Goal: Entertainment & Leisure: Consume media (video, audio)

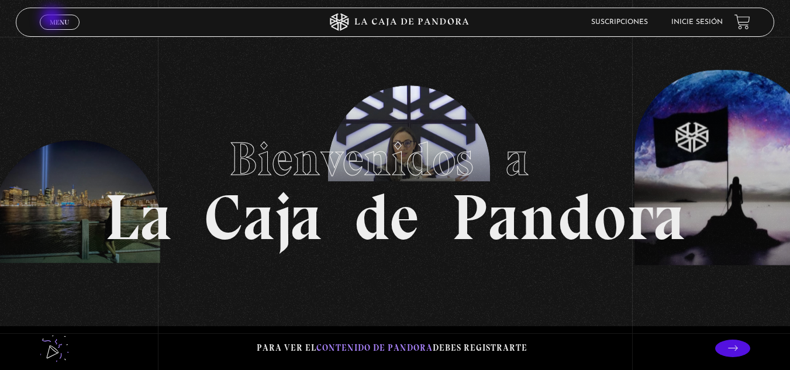
click at [53, 19] on span "Menu" at bounding box center [59, 22] width 19 height 7
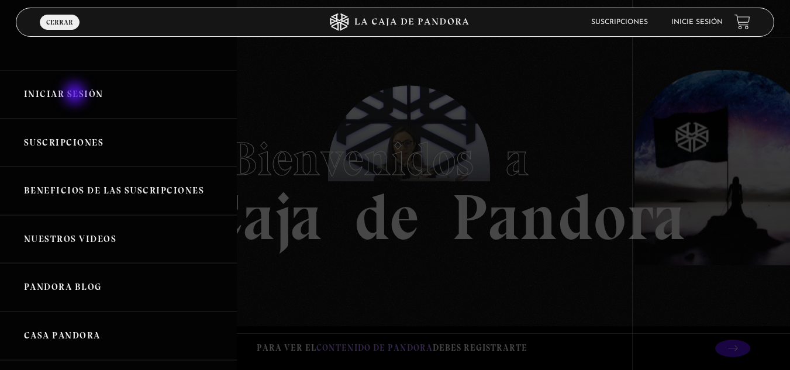
click at [76, 95] on link "Iniciar Sesión" at bounding box center [118, 94] width 237 height 49
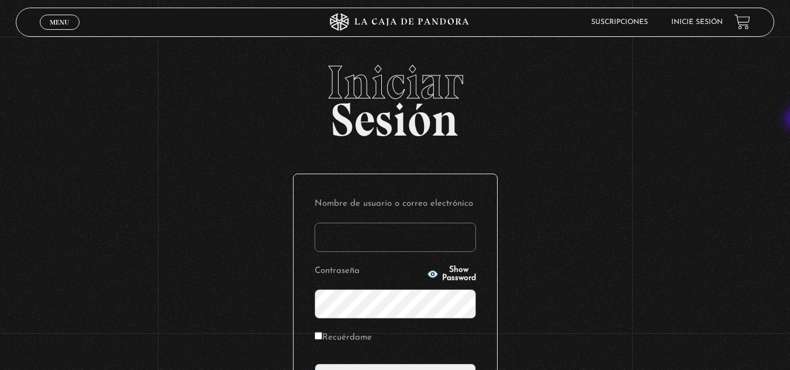
type input "[EMAIL_ADDRESS][DOMAIN_NAME]"
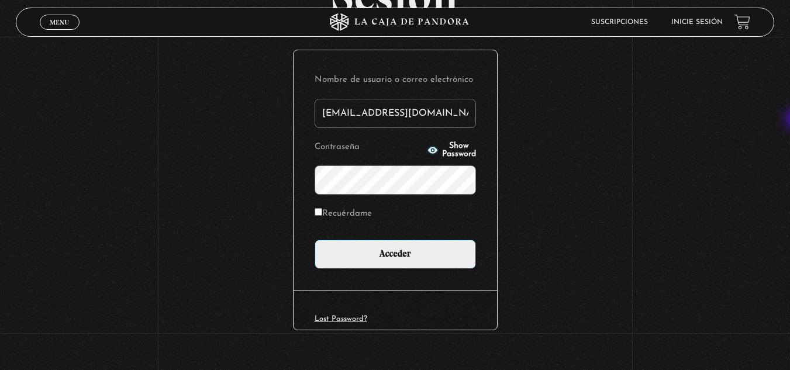
scroll to position [143, 0]
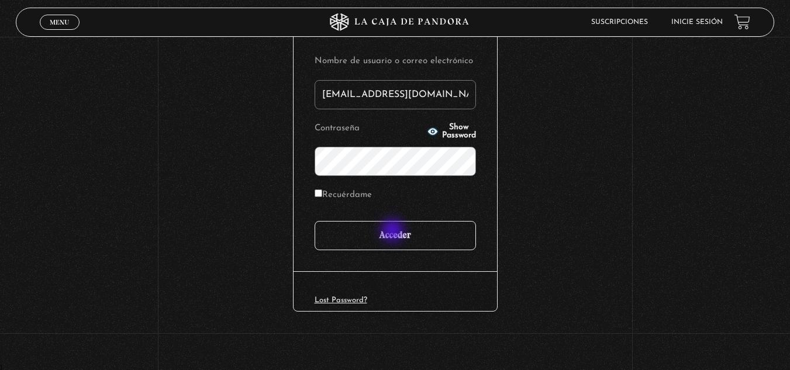
click at [394, 232] on input "Acceder" at bounding box center [395, 235] width 161 height 29
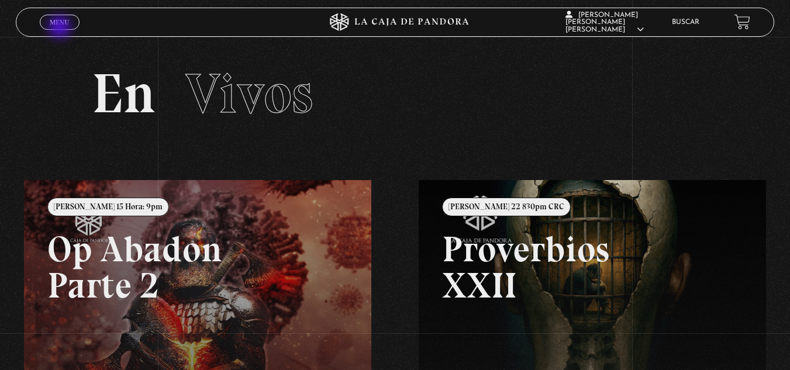
click at [61, 28] on span "Cerrar" at bounding box center [59, 32] width 27 height 8
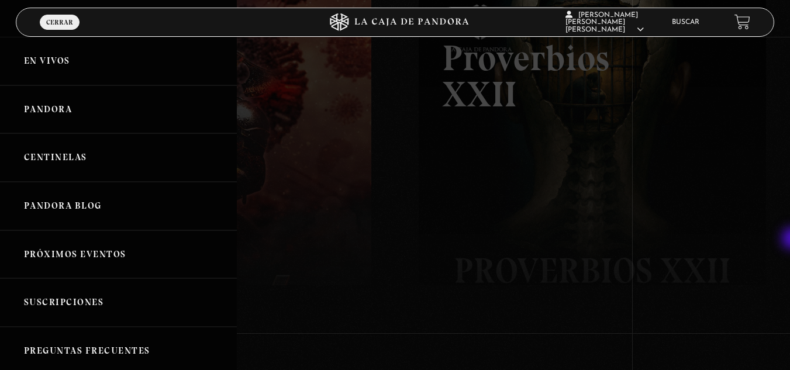
scroll to position [192, 0]
click at [138, 163] on link "Centinelas" at bounding box center [118, 157] width 237 height 49
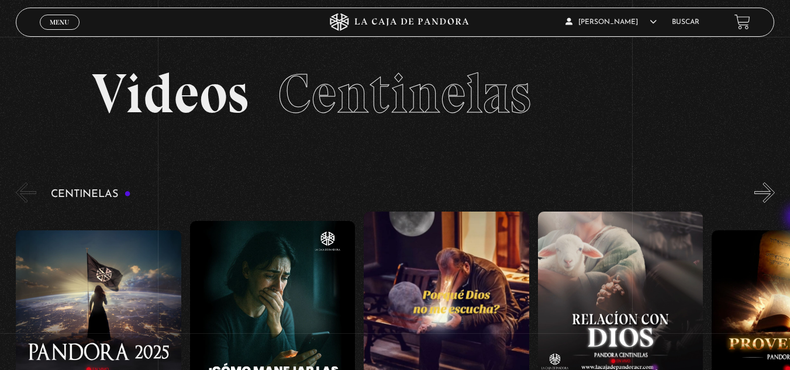
drag, startPoint x: 799, startPoint y: 114, endPoint x: 787, endPoint y: 24, distance: 90.9
click at [55, 23] on span "Menu" at bounding box center [59, 22] width 19 height 7
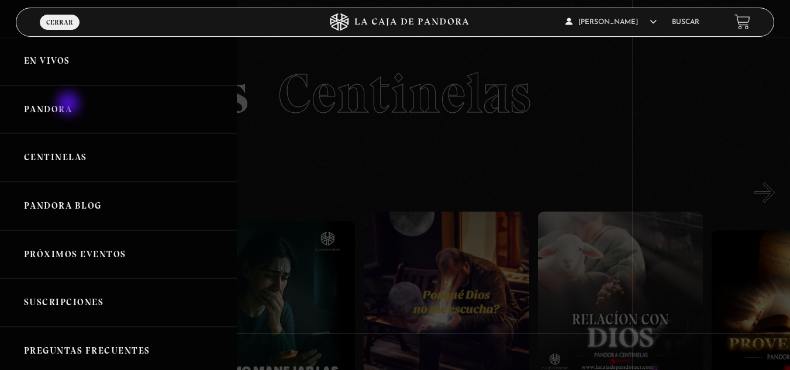
click at [70, 105] on link "Pandora" at bounding box center [118, 109] width 237 height 49
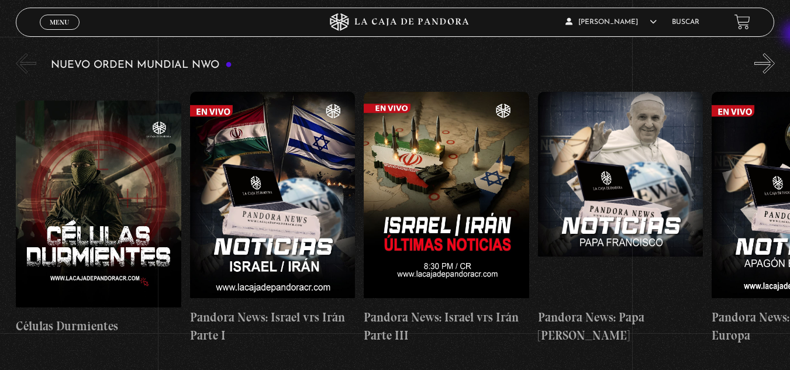
scroll to position [203, 0]
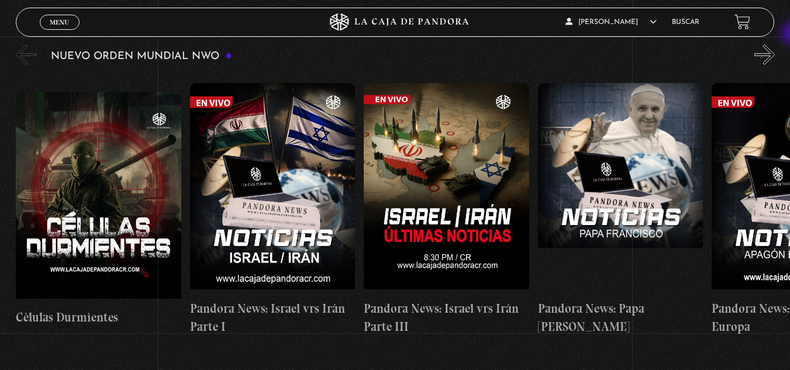
drag, startPoint x: 796, startPoint y: 24, endPoint x: 796, endPoint y: 38, distance: 14.0
click at [775, 54] on button "»" at bounding box center [765, 54] width 20 height 20
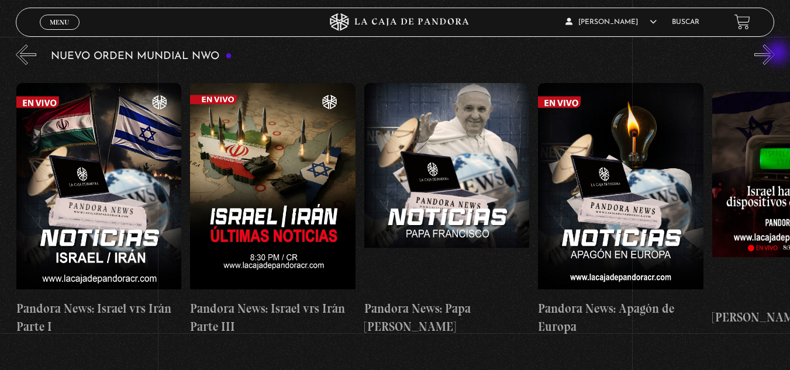
click at [775, 54] on button "»" at bounding box center [765, 54] width 20 height 20
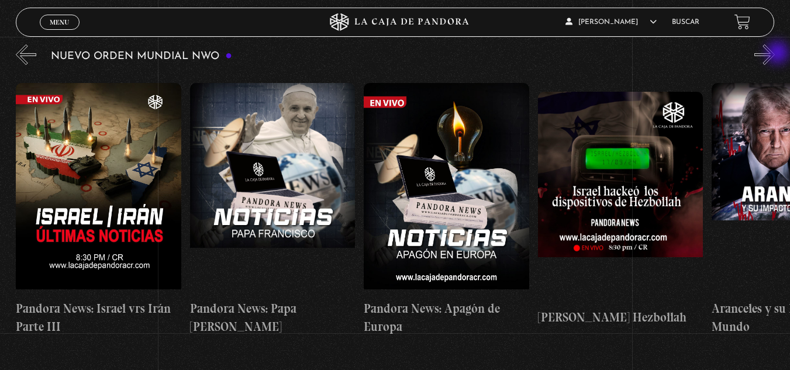
click at [775, 54] on button "»" at bounding box center [765, 54] width 20 height 20
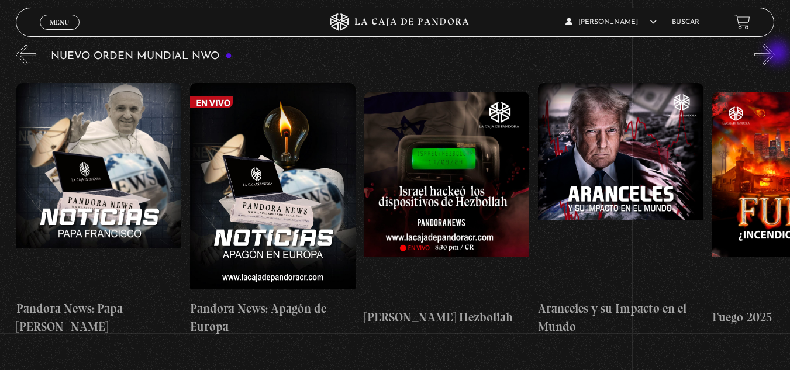
click at [775, 54] on button "»" at bounding box center [765, 54] width 20 height 20
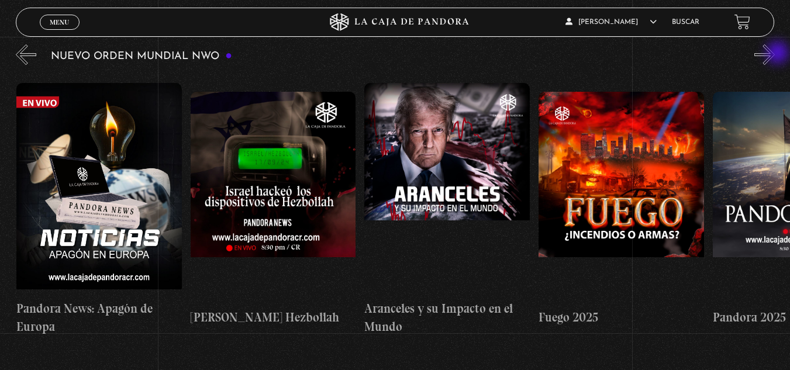
click at [775, 54] on button "»" at bounding box center [765, 54] width 20 height 20
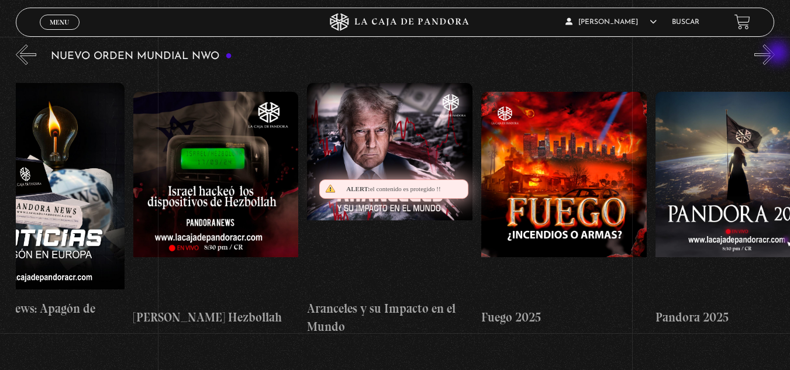
click at [775, 54] on button "»" at bounding box center [765, 54] width 20 height 20
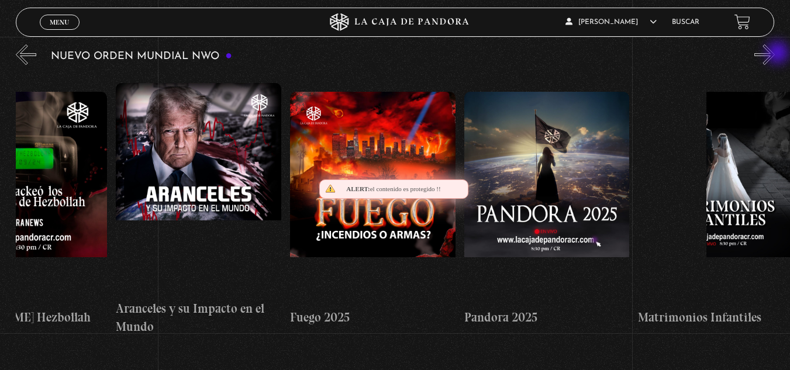
click at [775, 54] on button "»" at bounding box center [765, 54] width 20 height 20
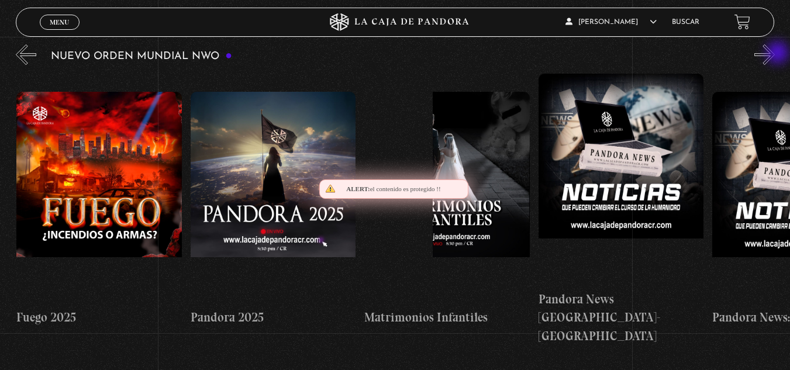
click at [775, 54] on button "»" at bounding box center [765, 54] width 20 height 20
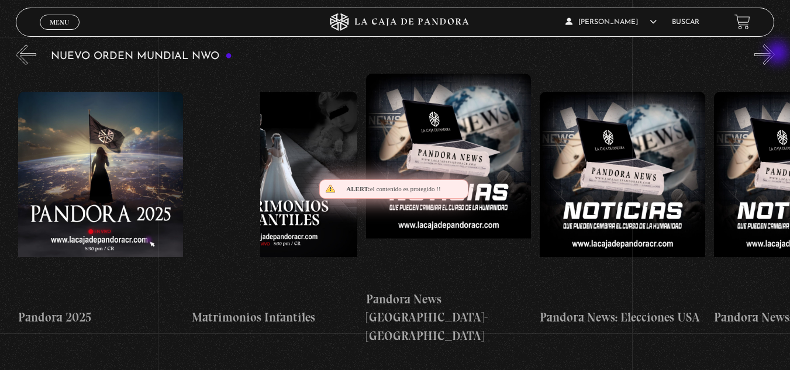
click at [775, 54] on button "»" at bounding box center [765, 54] width 20 height 20
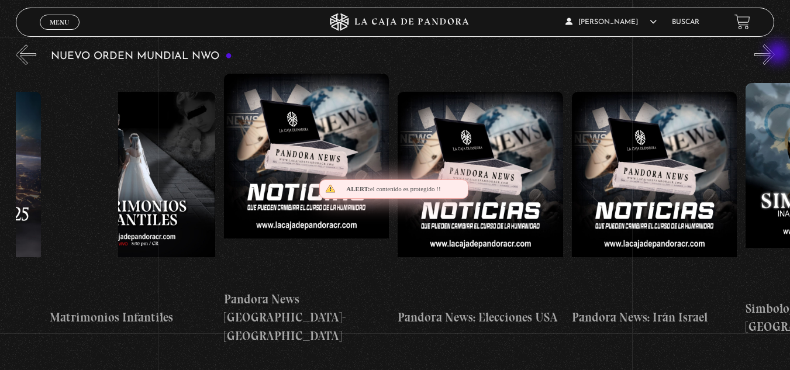
click at [775, 54] on button "»" at bounding box center [765, 54] width 20 height 20
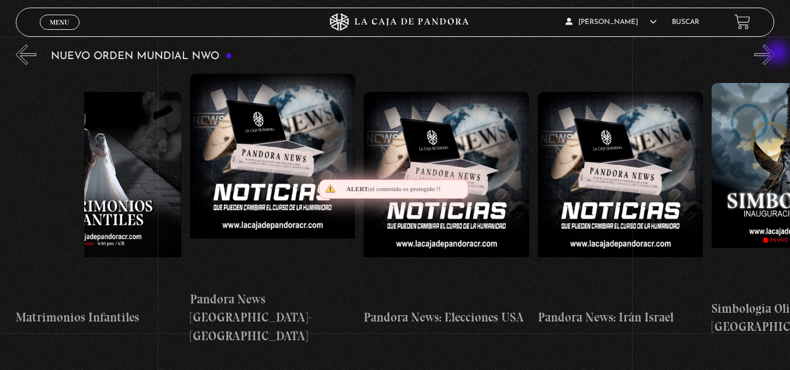
click at [775, 54] on button "»" at bounding box center [765, 54] width 20 height 20
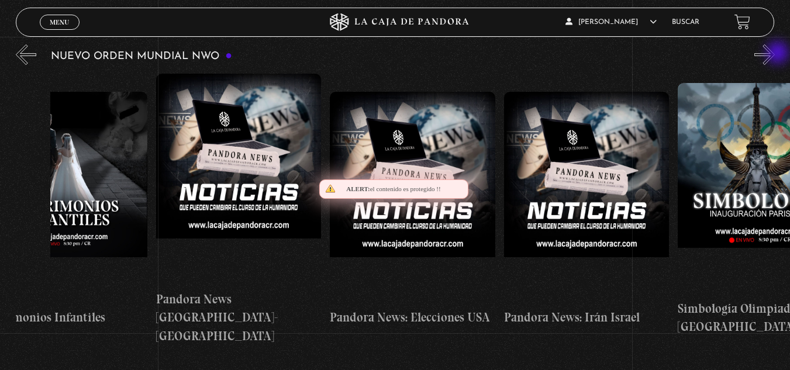
click at [775, 54] on button "»" at bounding box center [765, 54] width 20 height 20
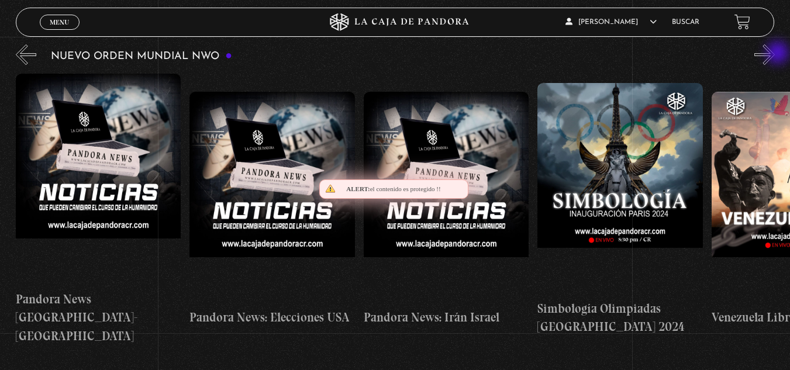
click at [775, 54] on button "»" at bounding box center [765, 54] width 20 height 20
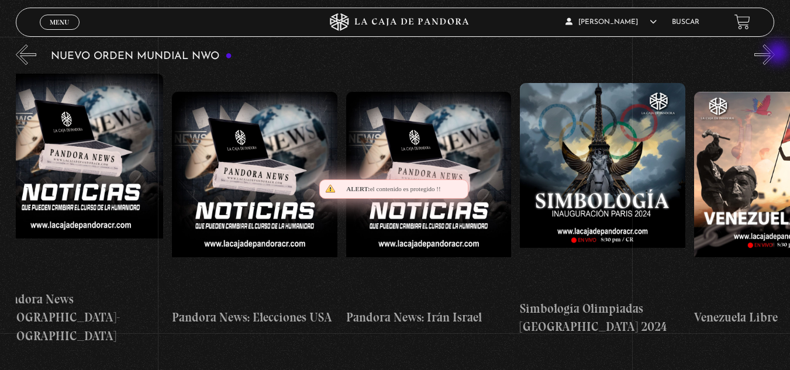
click at [775, 54] on button "»" at bounding box center [765, 54] width 20 height 20
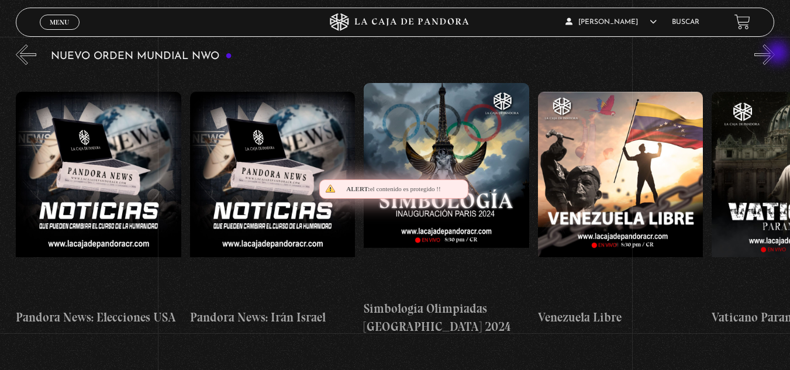
click at [775, 54] on button "»" at bounding box center [765, 54] width 20 height 20
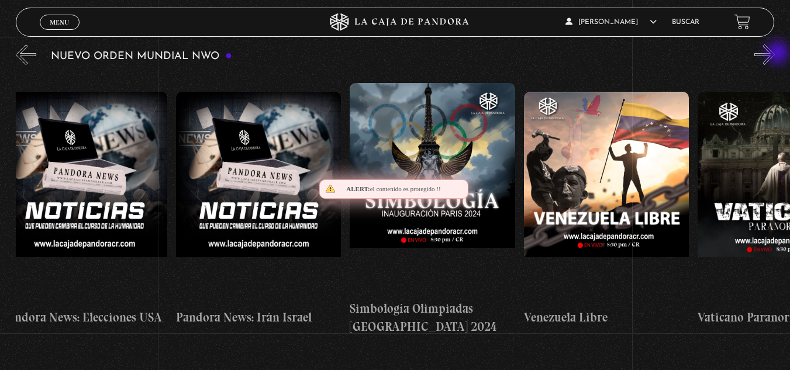
click at [775, 54] on button "»" at bounding box center [765, 54] width 20 height 20
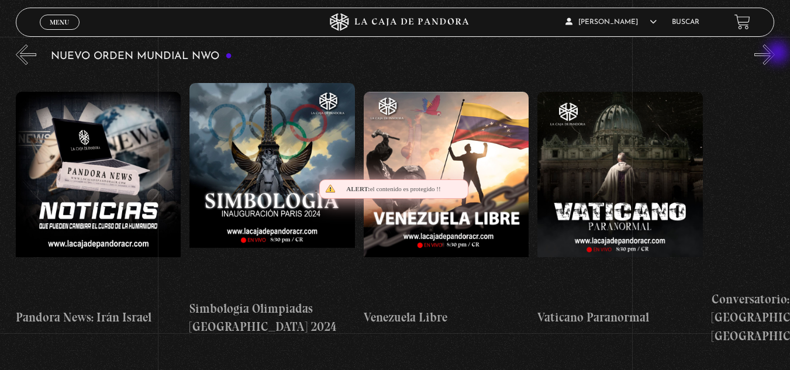
click at [775, 54] on button "»" at bounding box center [765, 54] width 20 height 20
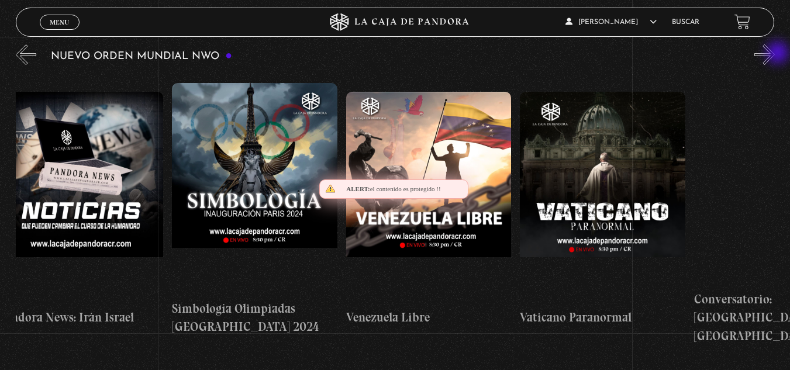
click at [775, 54] on button "»" at bounding box center [765, 54] width 20 height 20
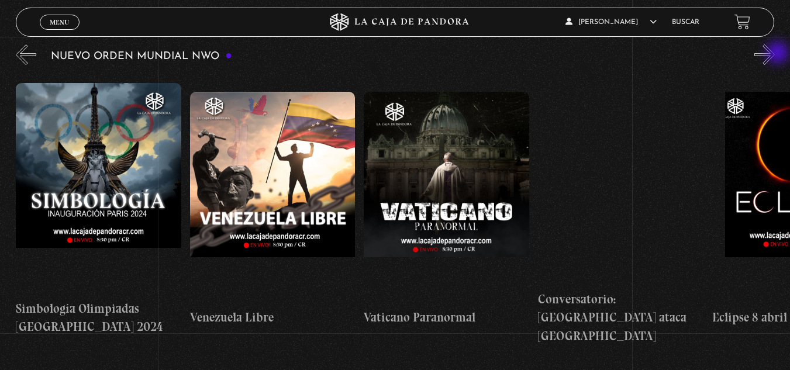
click at [775, 54] on button "»" at bounding box center [765, 54] width 20 height 20
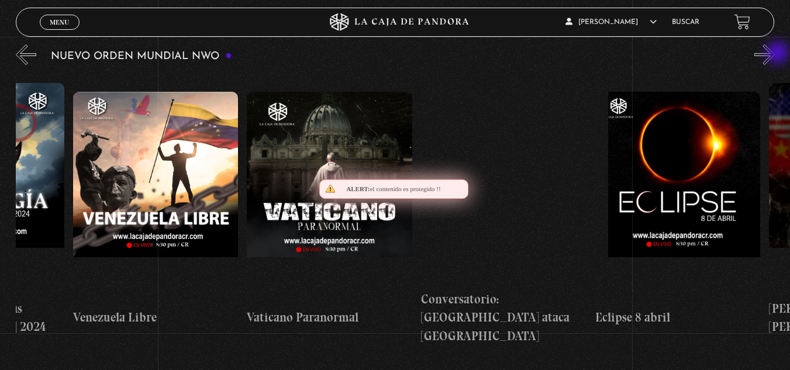
click at [775, 54] on button "»" at bounding box center [765, 54] width 20 height 20
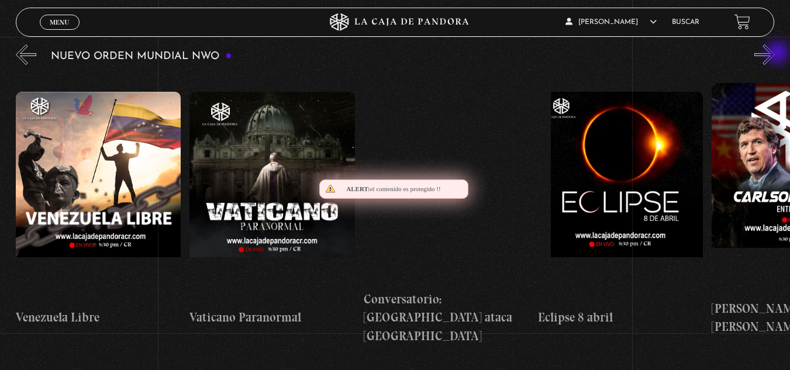
click at [775, 54] on button "»" at bounding box center [765, 54] width 20 height 20
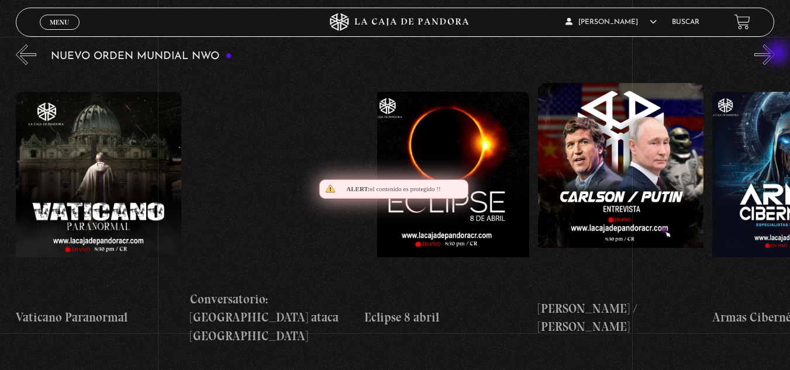
scroll to position [0, 2611]
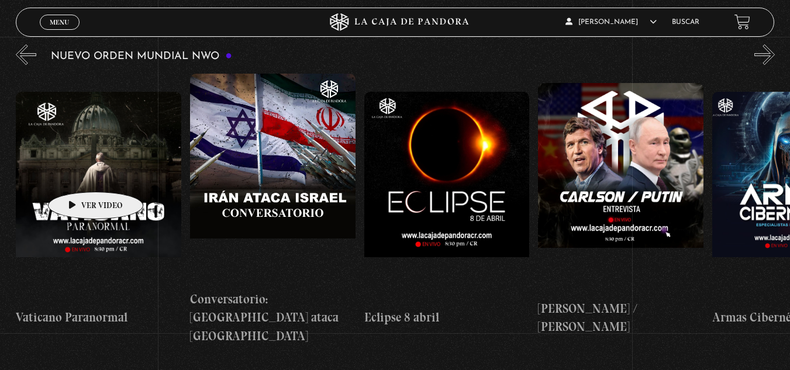
click at [77, 174] on figure at bounding box center [99, 197] width 166 height 211
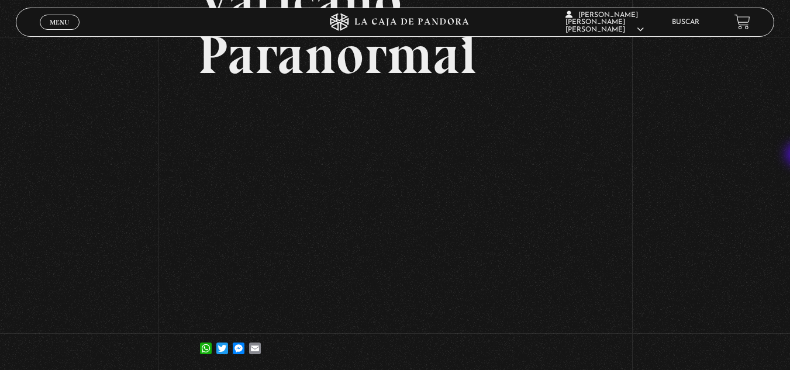
scroll to position [130, 0]
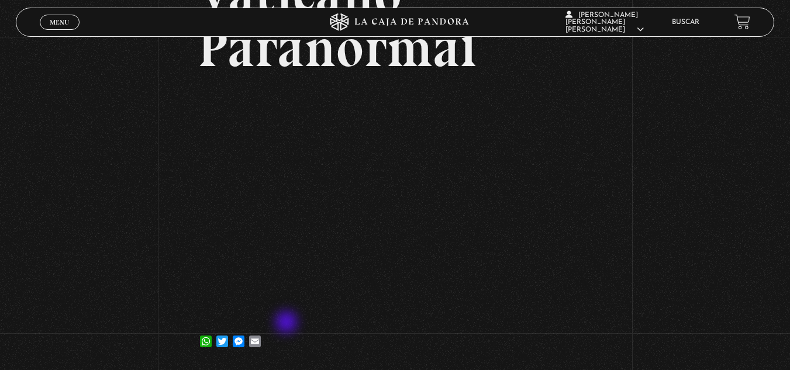
click at [288, 324] on article "7 junio, 2024 Vaticano Paranormal WhatsApp Twitter Messenger Email" at bounding box center [395, 150] width 394 height 412
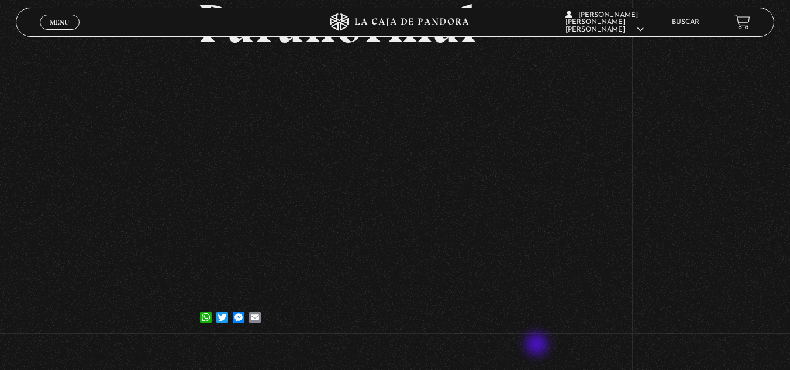
click at [538, 345] on div "Volver 7 junio, 2024 Vaticano Paranormal WhatsApp Twitter Messenger Email" at bounding box center [395, 132] width 394 height 424
